Goal: Transaction & Acquisition: Obtain resource

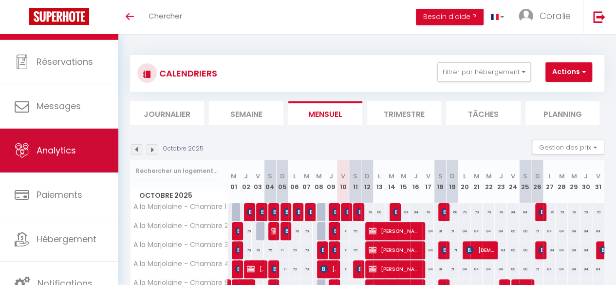
click at [65, 153] on span "Analytics" at bounding box center [55, 150] width 39 height 12
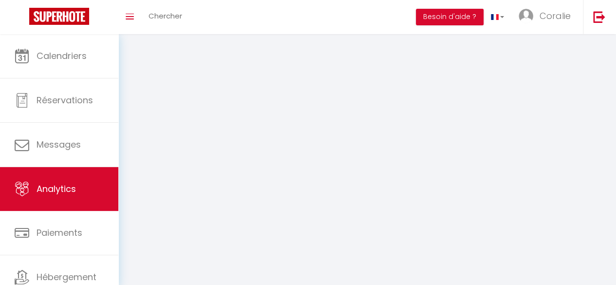
select select "2025"
select select "10"
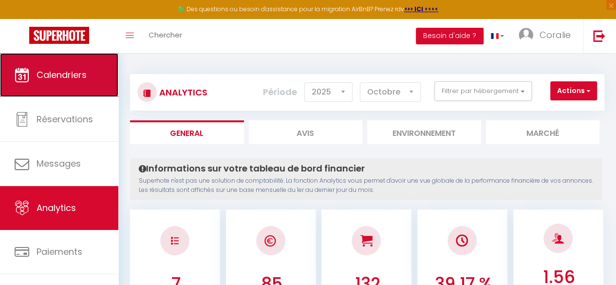
click at [68, 93] on link "Calendriers" at bounding box center [59, 75] width 118 height 44
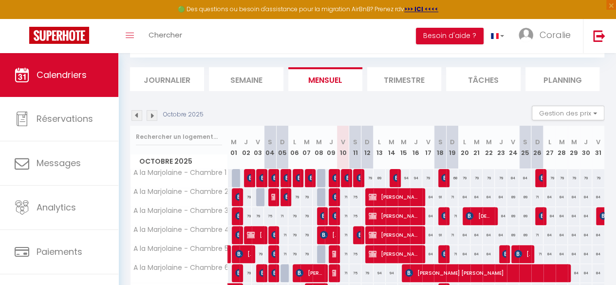
scroll to position [116, 0]
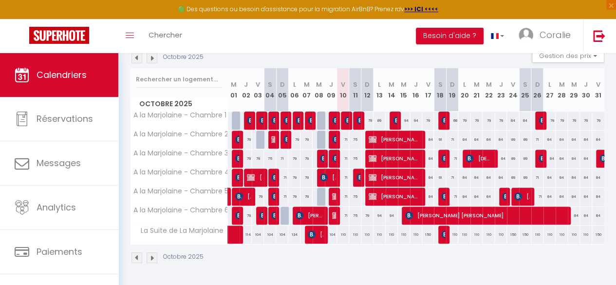
click at [330, 229] on div "104" at bounding box center [331, 234] width 12 height 18
type input "104"
type input "Jeu 09 Octobre 2025"
type input "Ven 10 Octobre 2025"
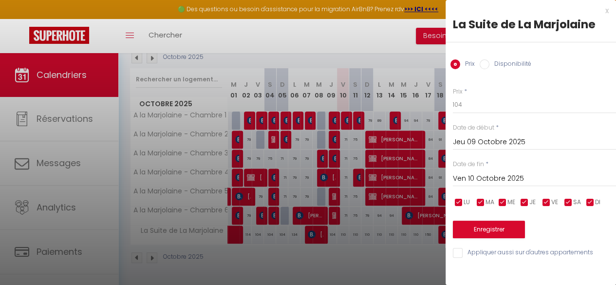
click at [352, 239] on div at bounding box center [308, 142] width 616 height 285
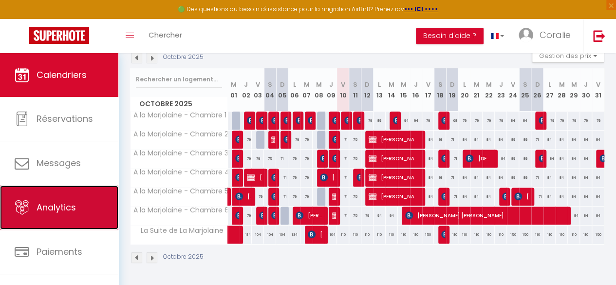
click at [59, 198] on link "Analytics" at bounding box center [59, 207] width 118 height 44
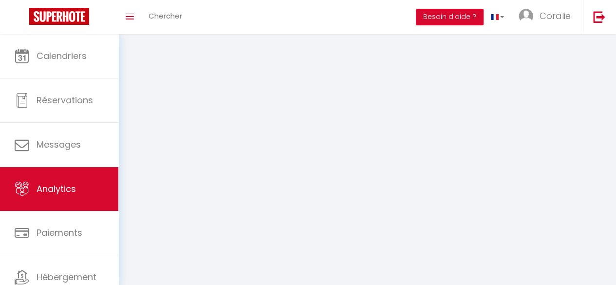
select select "2025"
select select "10"
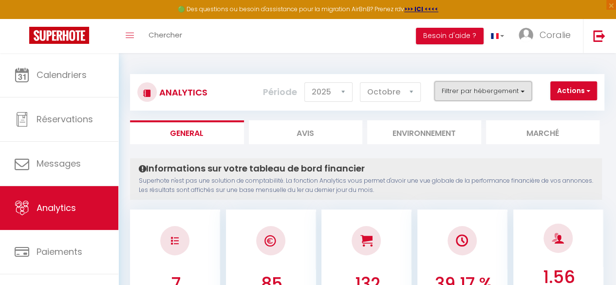
click at [488, 86] on button "Filtrer par hébergement" at bounding box center [482, 90] width 97 height 19
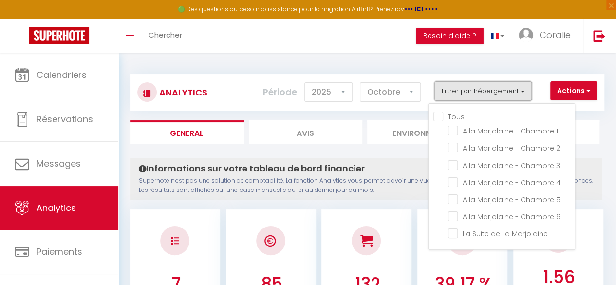
click at [488, 86] on button "Filtrer par hébergement" at bounding box center [482, 90] width 97 height 19
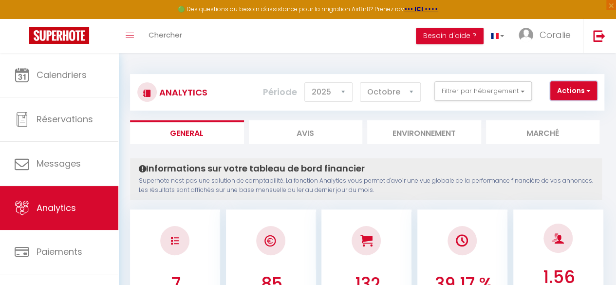
click at [589, 88] on span "button" at bounding box center [587, 91] width 6 height 10
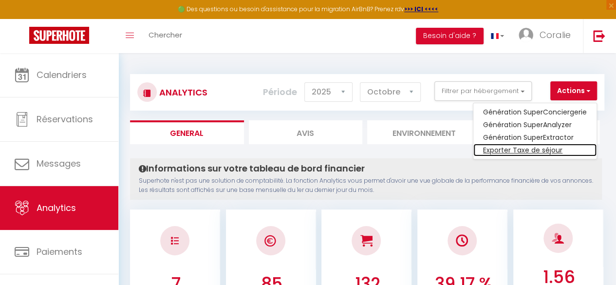
click at [556, 147] on link "Exporter Taxe de séjour" at bounding box center [534, 150] width 123 height 13
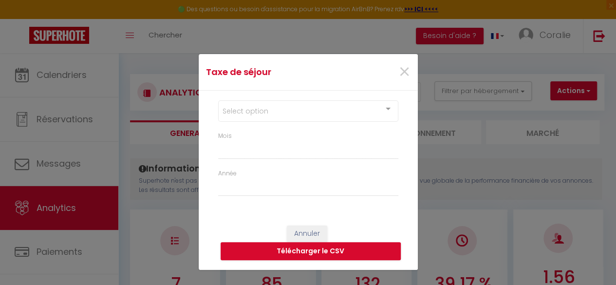
select select "10"
select select "2025"
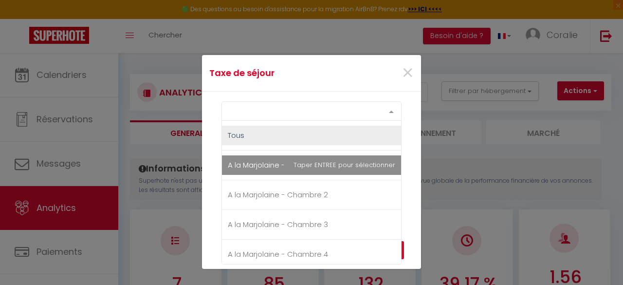
click at [322, 115] on div "Select option" at bounding box center [311, 110] width 180 height 19
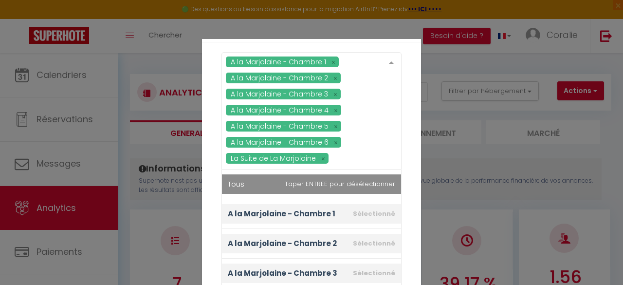
click at [284, 144] on div "A la Marjolaine - Chambre 1 A la Marjolaine - Chambre 2 A la Marjolaine - Chamb…" at bounding box center [311, 110] width 180 height 117
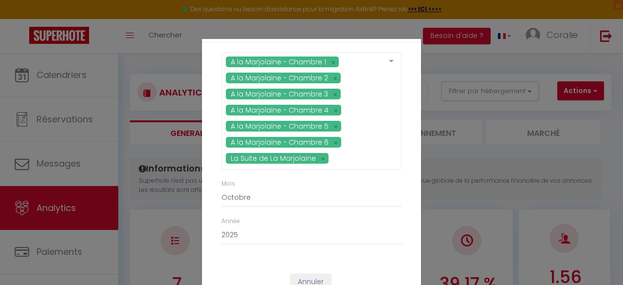
click at [408, 182] on div "A la Marjolaine - Chambre 1 A la Marjolaine - Chambre 2 A la Marjolaine - Chamb…" at bounding box center [311, 152] width 219 height 221
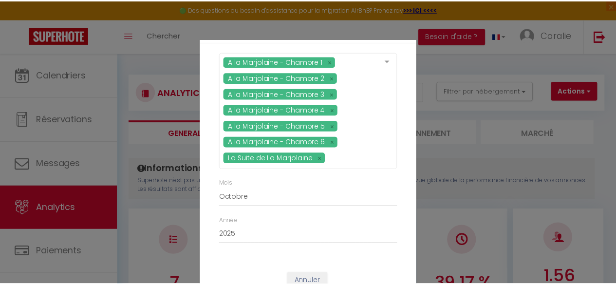
scroll to position [32, 0]
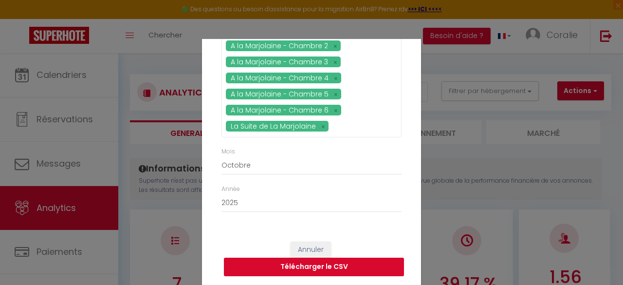
click at [345, 268] on button "Télécharger le CSV" at bounding box center [314, 266] width 180 height 18
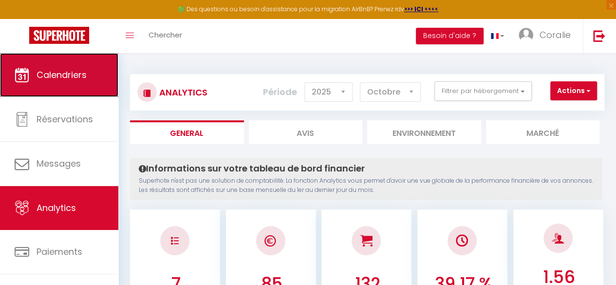
click at [56, 72] on span "Calendriers" at bounding box center [61, 75] width 50 height 12
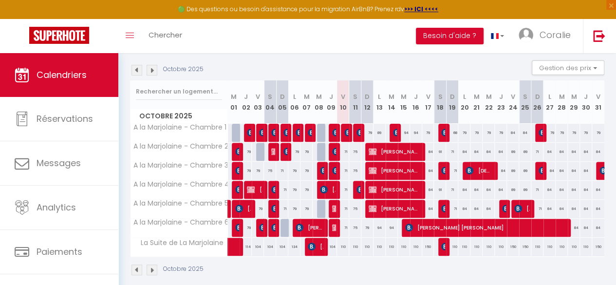
scroll to position [106, 0]
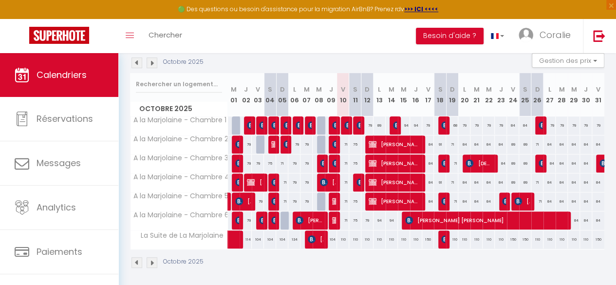
click at [156, 62] on img at bounding box center [151, 62] width 11 height 11
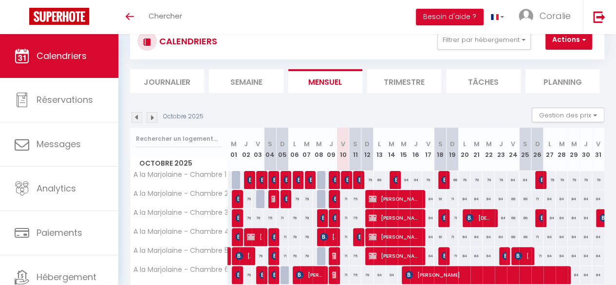
scroll to position [97, 0]
